Goal: Navigation & Orientation: Find specific page/section

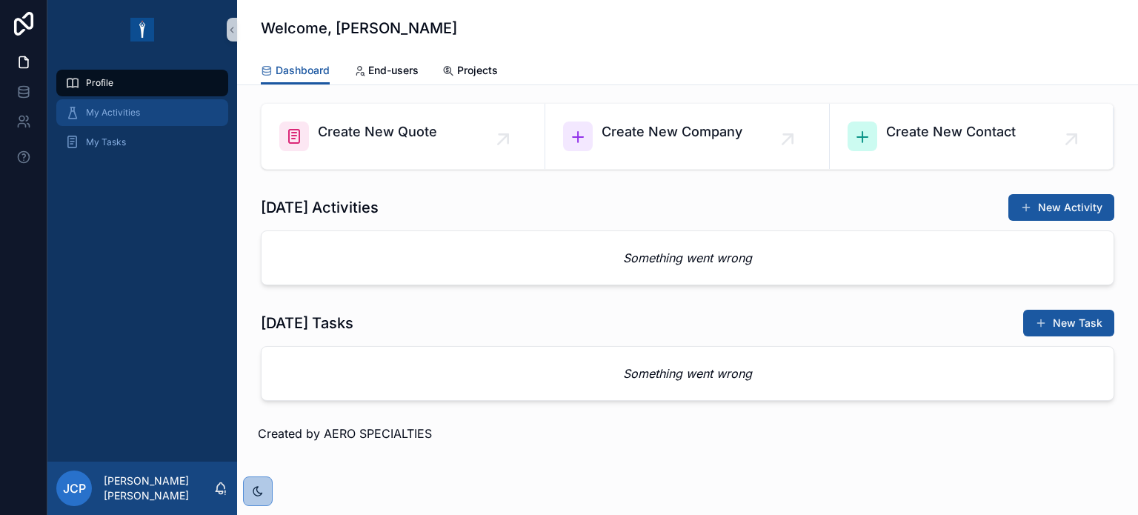
click at [112, 113] on span "My Activities" at bounding box center [113, 113] width 54 height 12
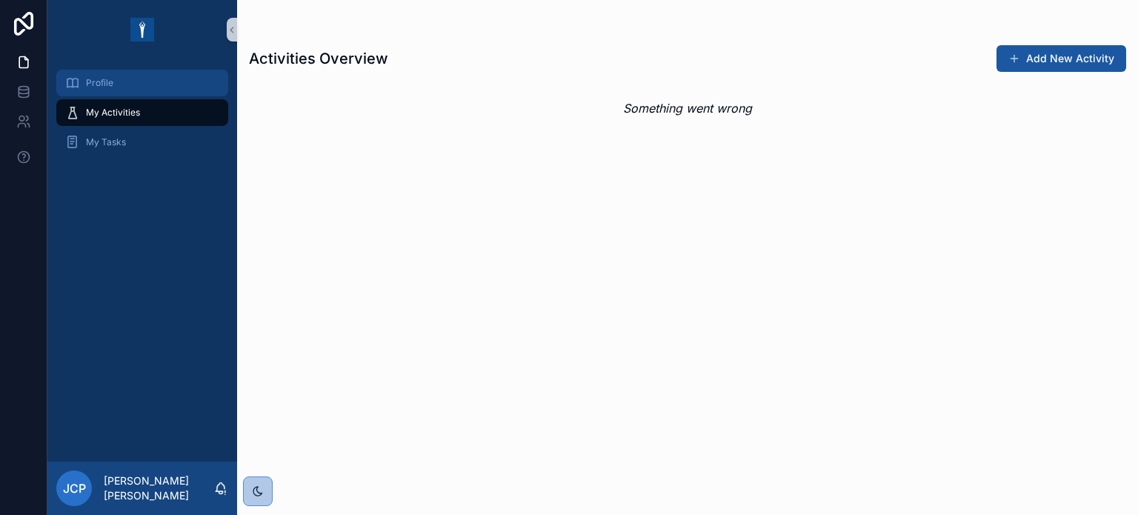
click at [96, 79] on span "Profile" at bounding box center [99, 83] width 27 height 12
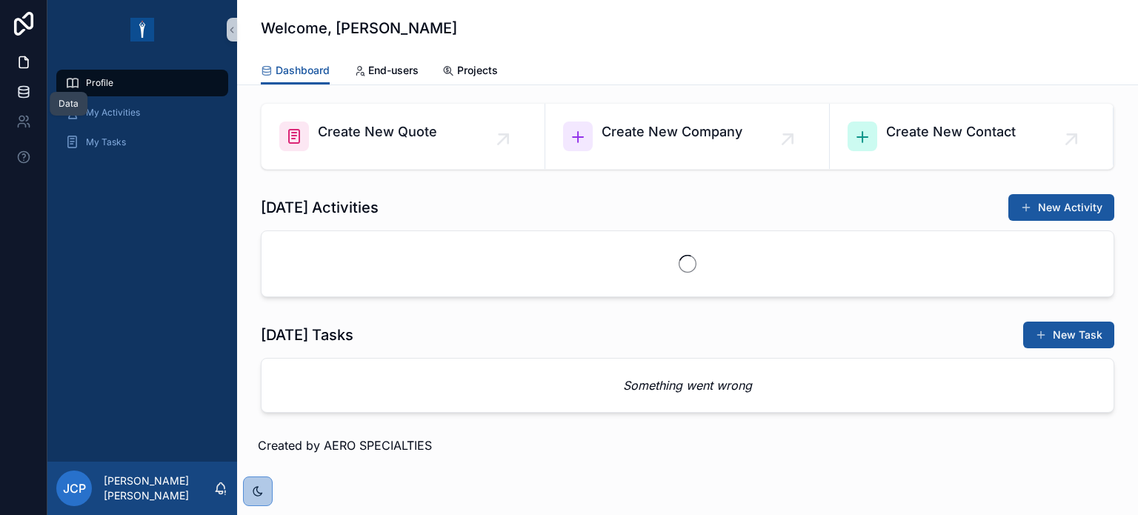
click at [29, 91] on icon at bounding box center [23, 91] width 15 height 15
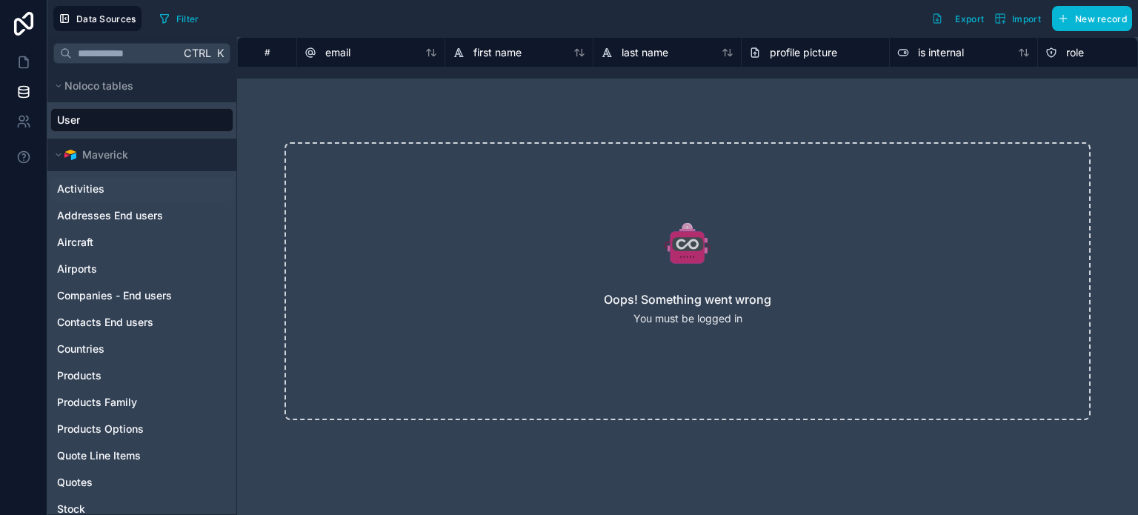
click at [76, 186] on span "Activities" at bounding box center [80, 189] width 47 height 15
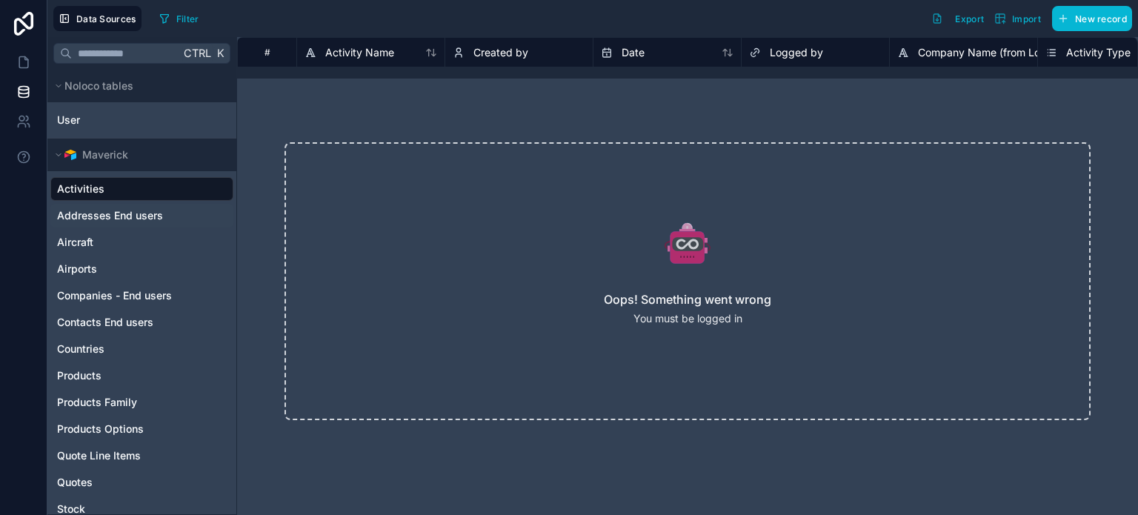
click at [84, 215] on span "Addresses End users" at bounding box center [110, 215] width 106 height 15
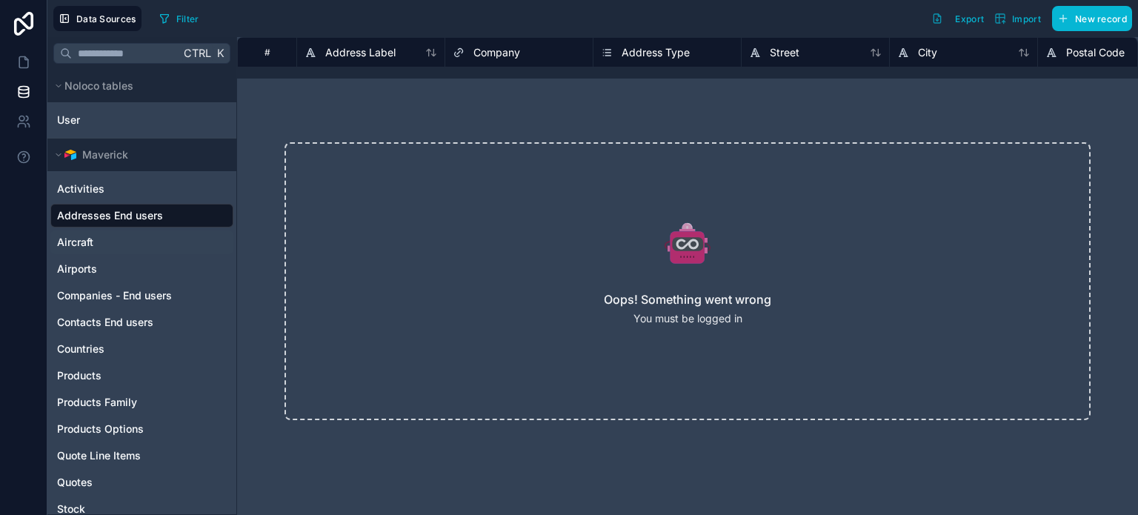
click at [82, 239] on span "Aircraft" at bounding box center [75, 242] width 36 height 15
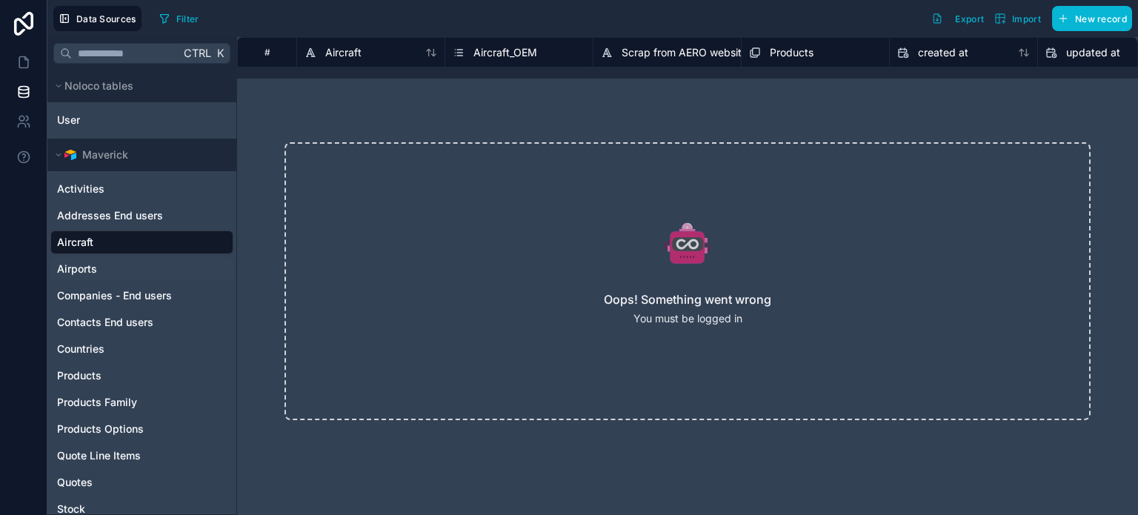
click at [78, 268] on span "Airports" at bounding box center [77, 269] width 40 height 15
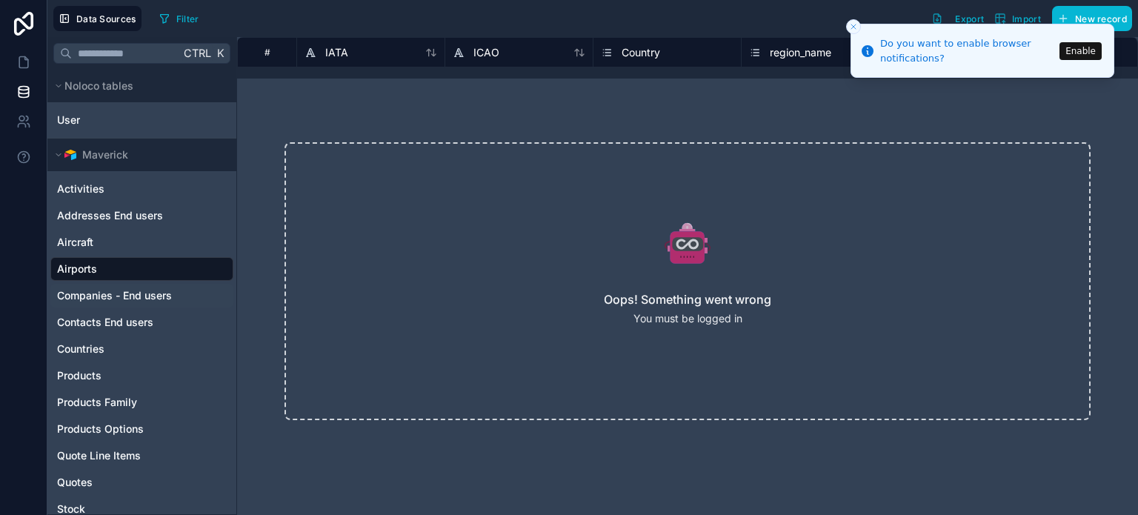
click at [77, 294] on span "Companies - End users" at bounding box center [114, 295] width 115 height 15
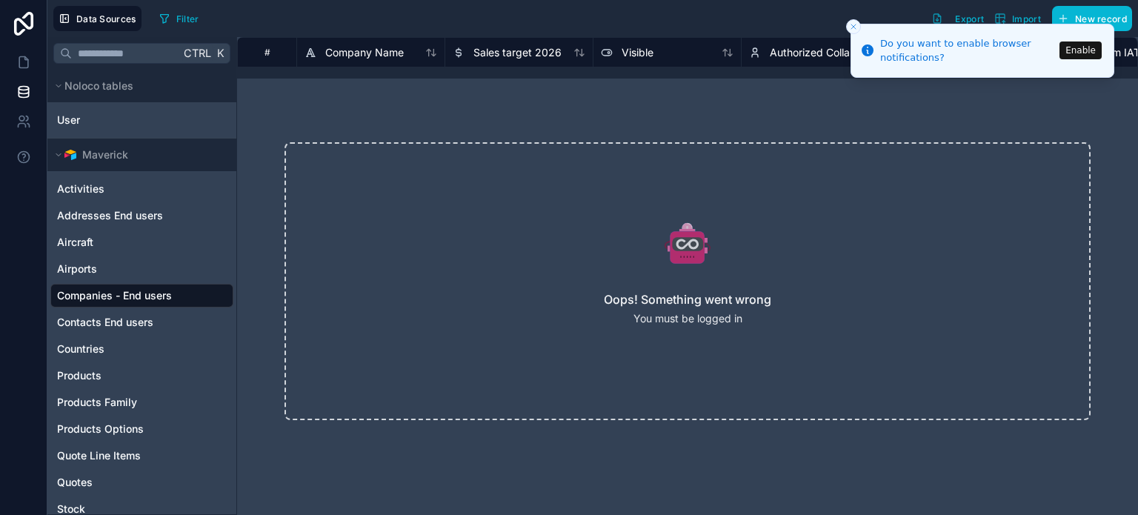
click at [1076, 49] on button "Enable" at bounding box center [1081, 51] width 42 height 18
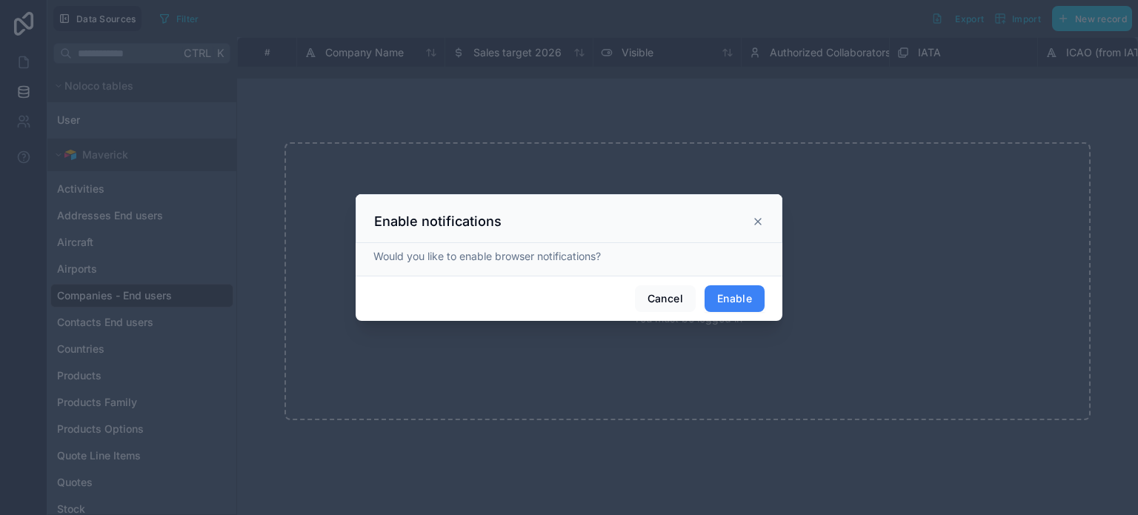
click at [725, 298] on button "Enable" at bounding box center [735, 298] width 60 height 27
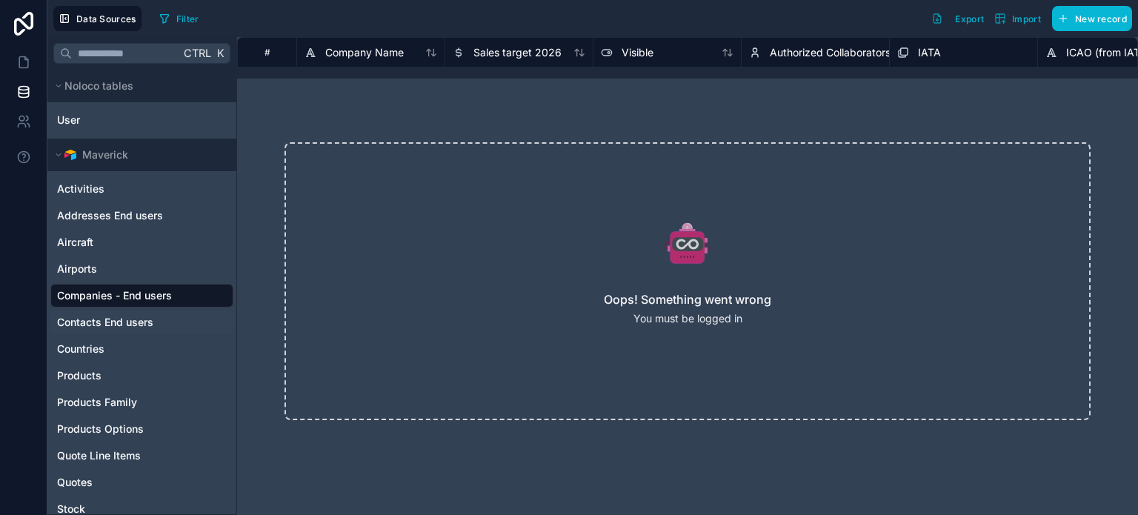
click at [97, 320] on span "Contacts End users" at bounding box center [105, 322] width 96 height 15
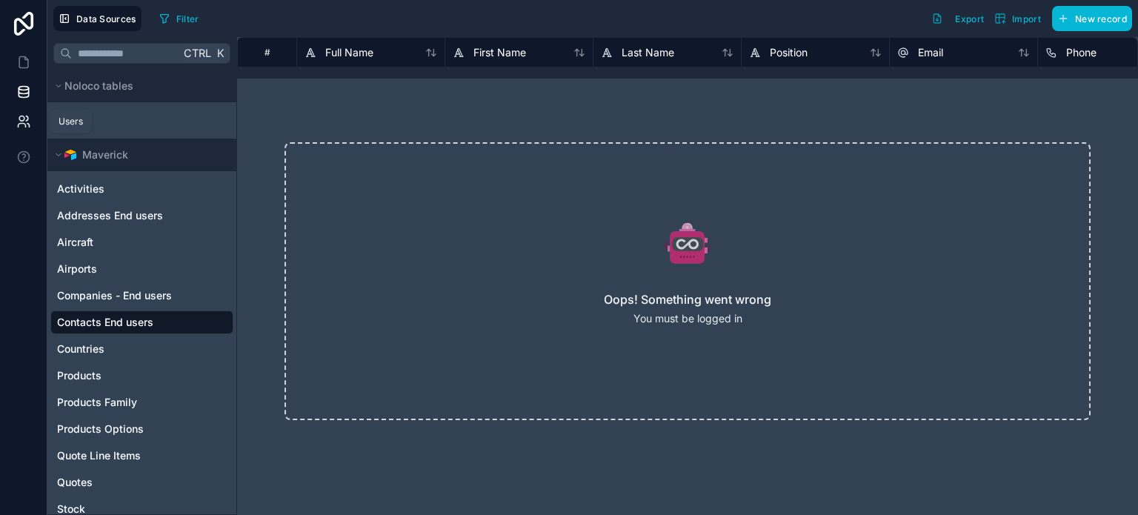
click at [21, 120] on icon at bounding box center [23, 121] width 15 height 15
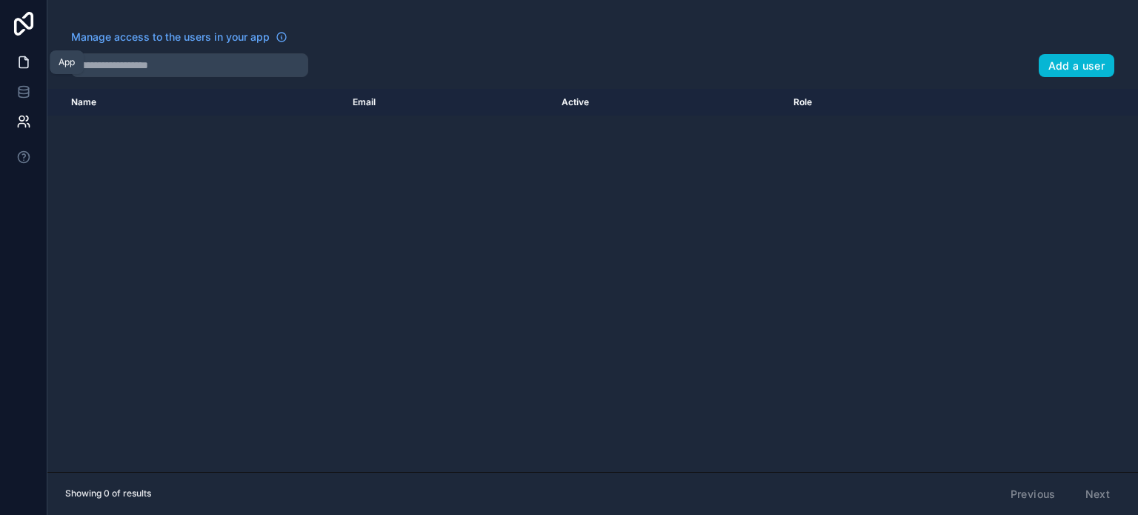
click at [22, 62] on icon at bounding box center [23, 62] width 15 height 15
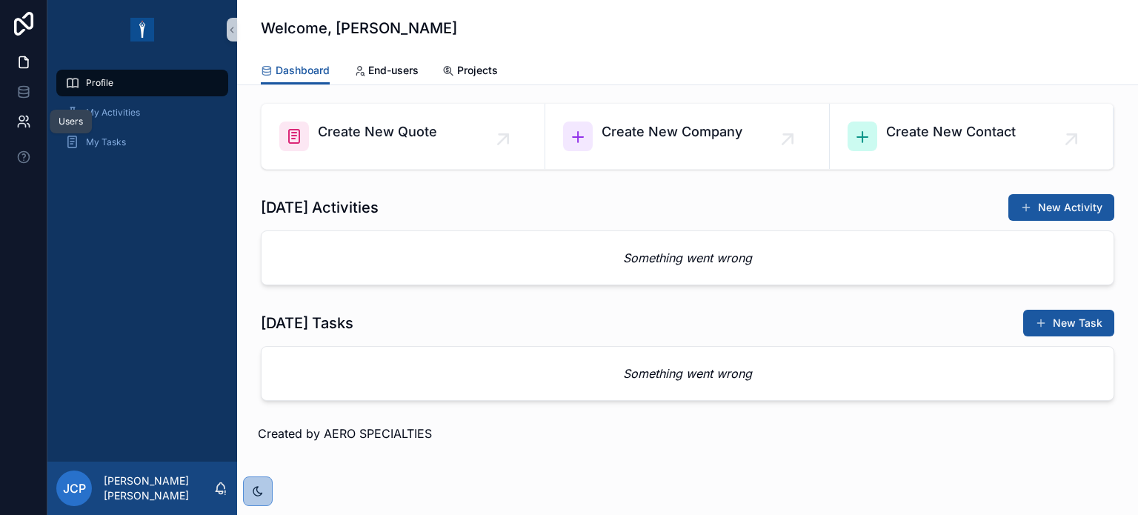
click at [24, 120] on icon at bounding box center [21, 118] width 5 height 5
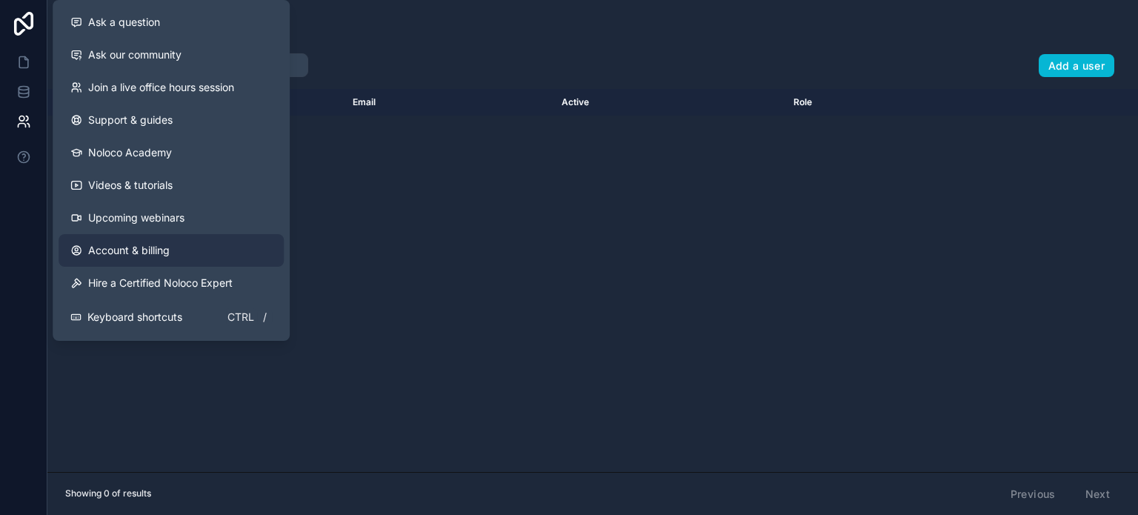
click at [143, 248] on span "Account & billing" at bounding box center [129, 250] width 82 height 15
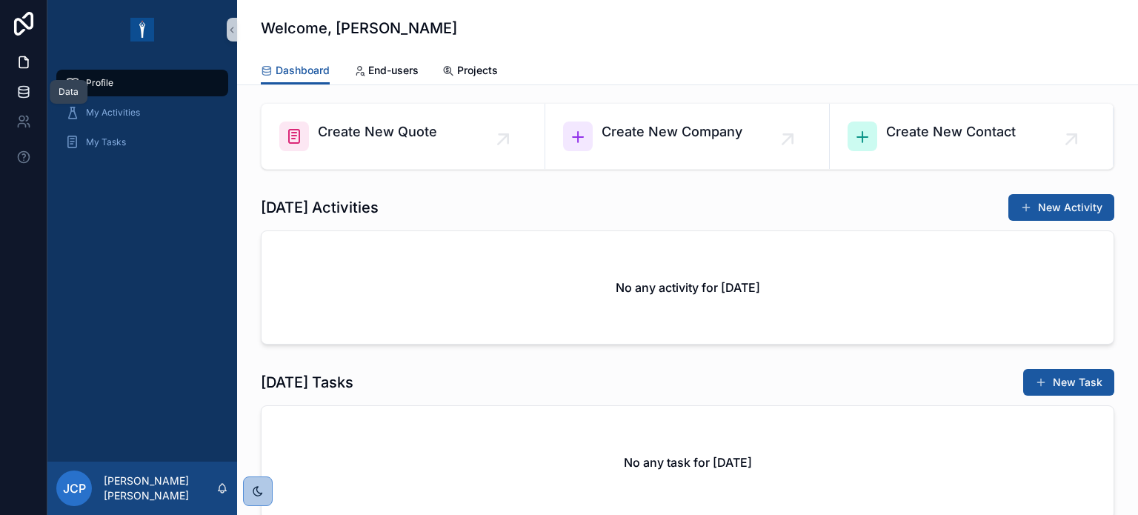
click at [20, 89] on icon at bounding box center [24, 89] width 10 height 4
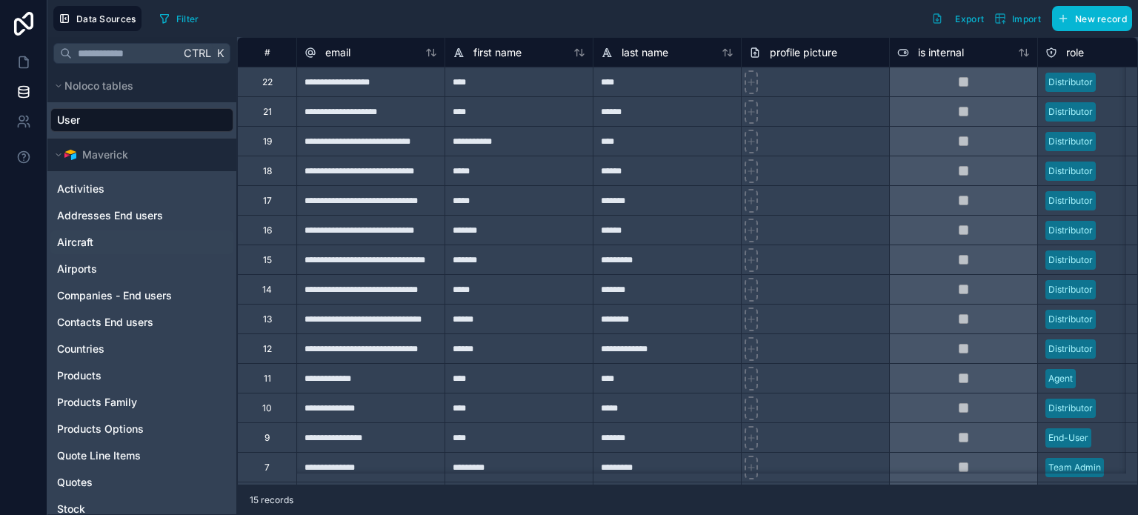
click at [78, 241] on span "Aircraft" at bounding box center [75, 242] width 36 height 15
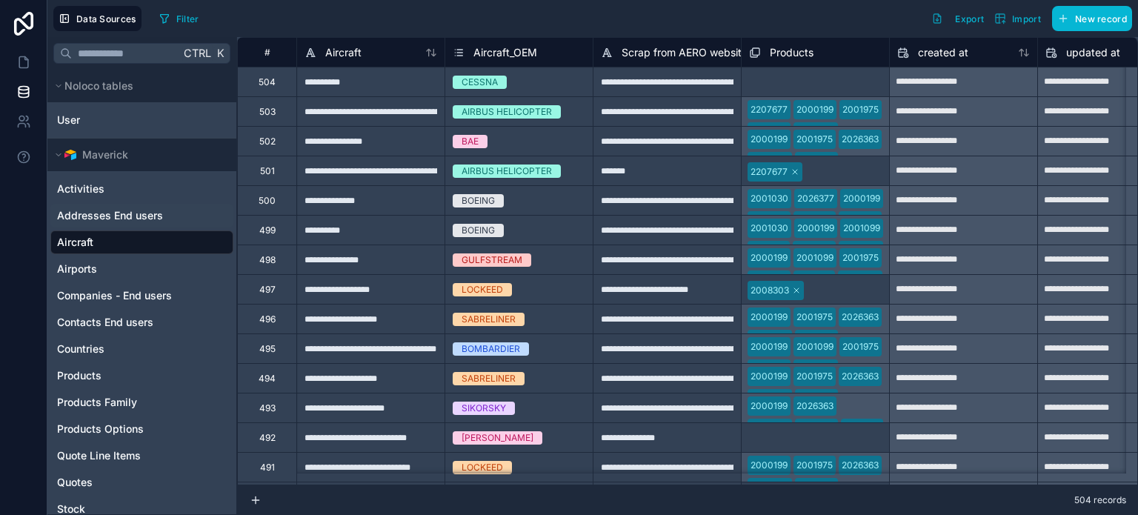
click at [82, 213] on span "Addresses End users" at bounding box center [110, 215] width 106 height 15
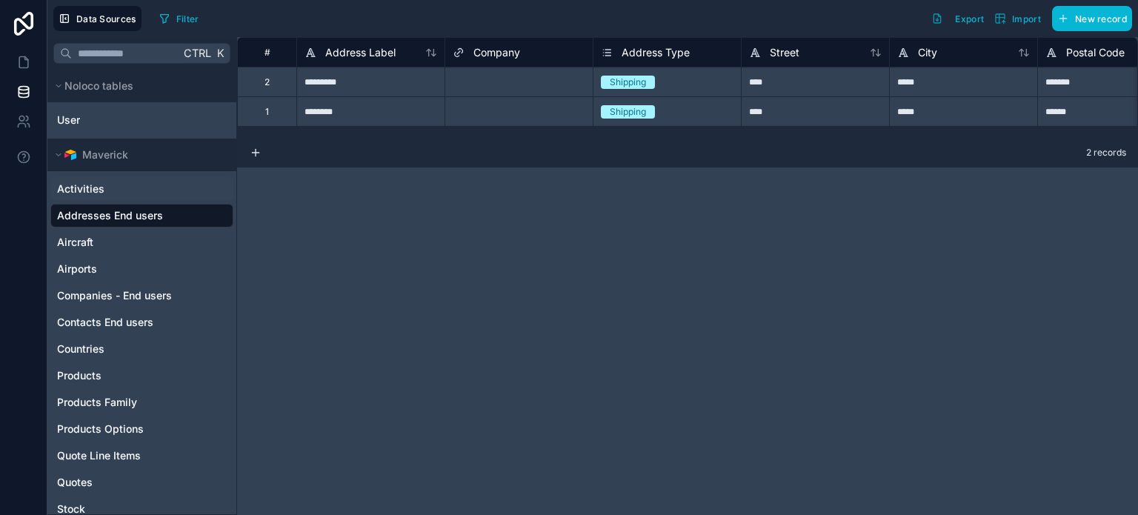
click at [74, 185] on span "Activities" at bounding box center [80, 189] width 47 height 15
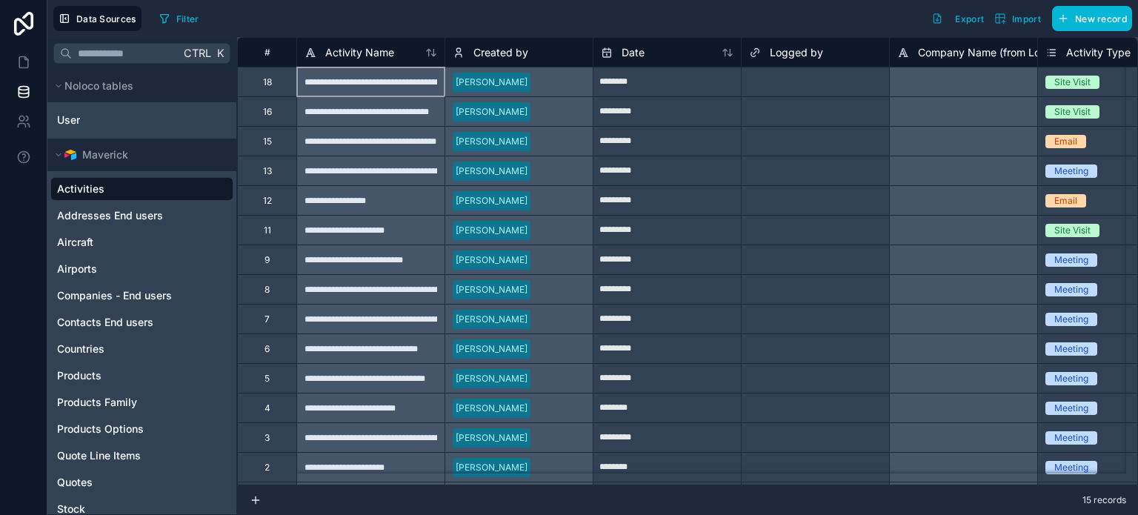
click at [359, 80] on div "**********" at bounding box center [370, 82] width 148 height 30
click at [400, 115] on div "**********" at bounding box center [370, 111] width 148 height 30
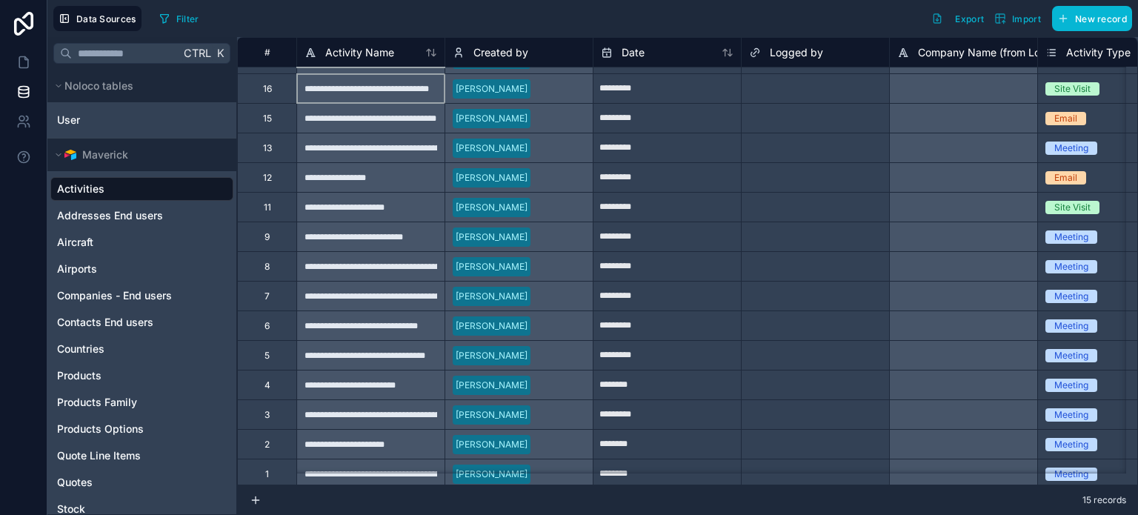
scroll to position [38, 0]
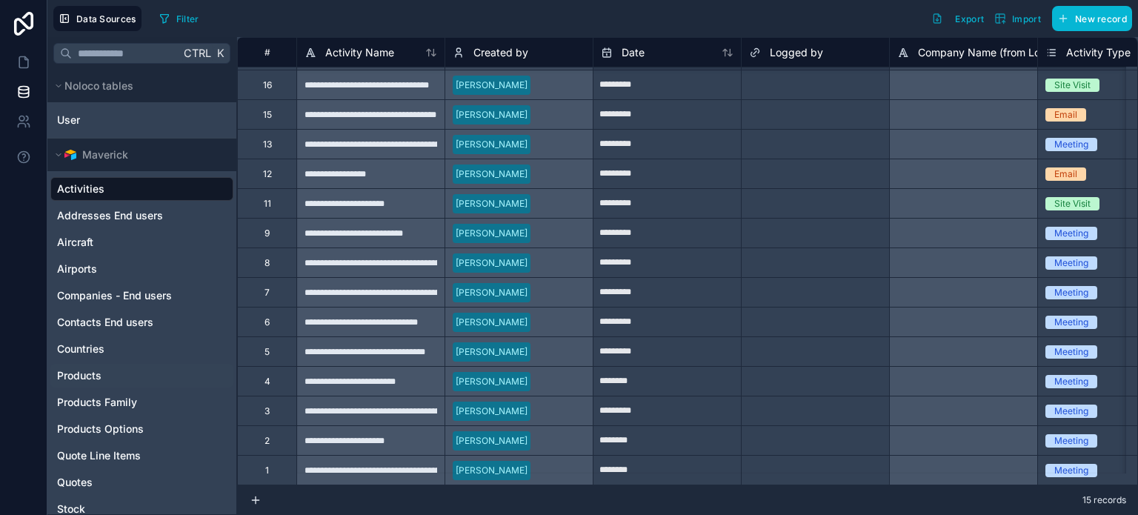
click at [92, 373] on span "Products" at bounding box center [79, 375] width 44 height 15
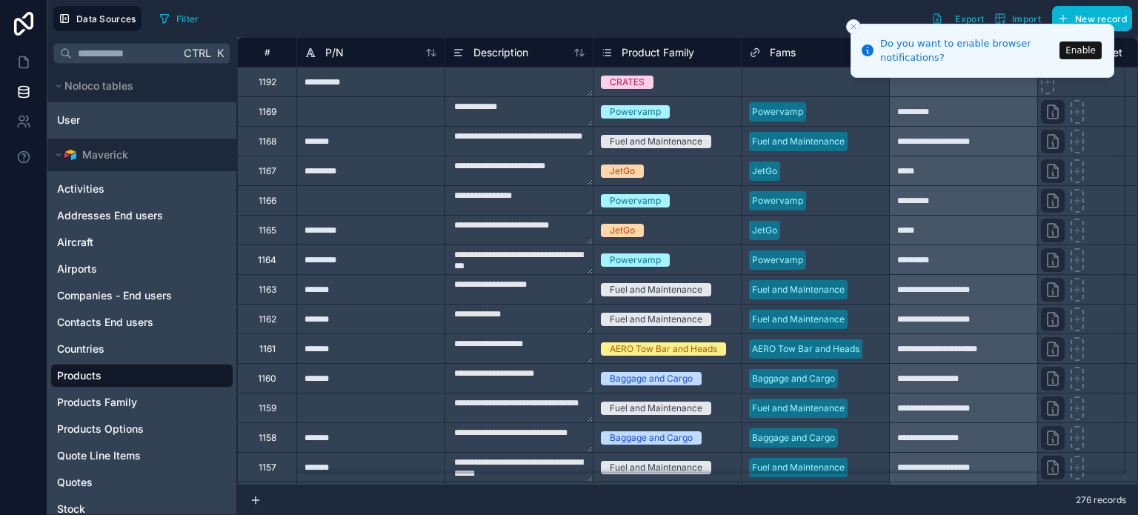
click at [1085, 49] on button "Enable" at bounding box center [1081, 51] width 42 height 18
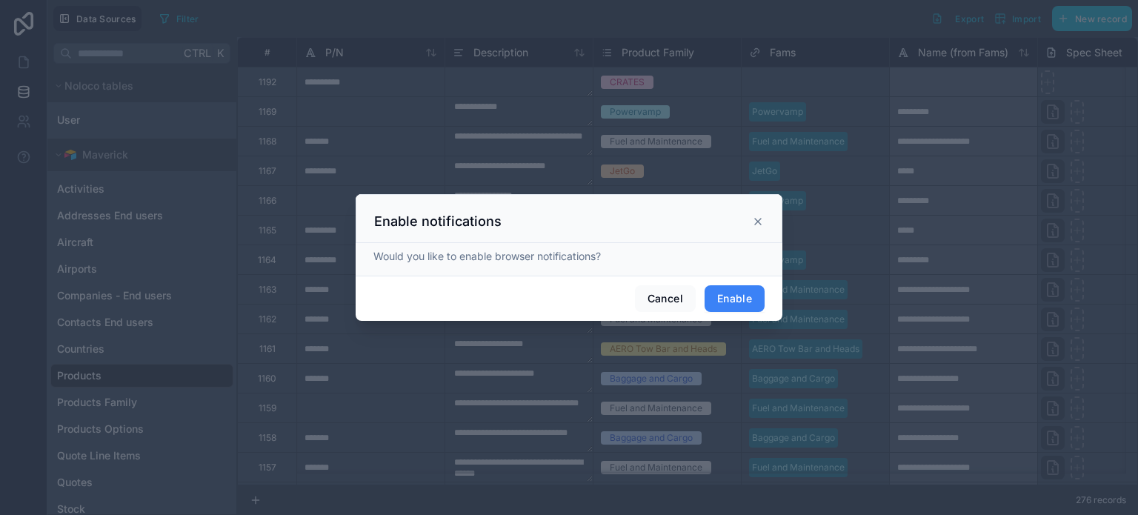
click at [738, 296] on button "Enable" at bounding box center [735, 298] width 60 height 27
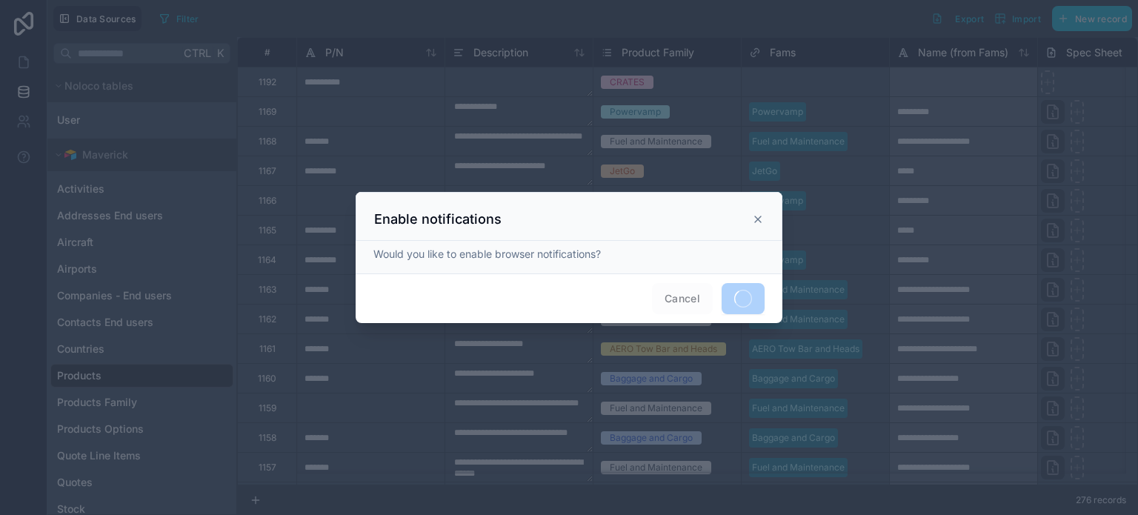
click at [759, 216] on icon at bounding box center [758, 219] width 12 height 12
click at [758, 216] on icon at bounding box center [758, 219] width 12 height 12
click at [756, 217] on icon at bounding box center [758, 219] width 12 height 12
click at [758, 216] on icon at bounding box center [758, 219] width 12 height 12
